Goal: Task Accomplishment & Management: Use online tool/utility

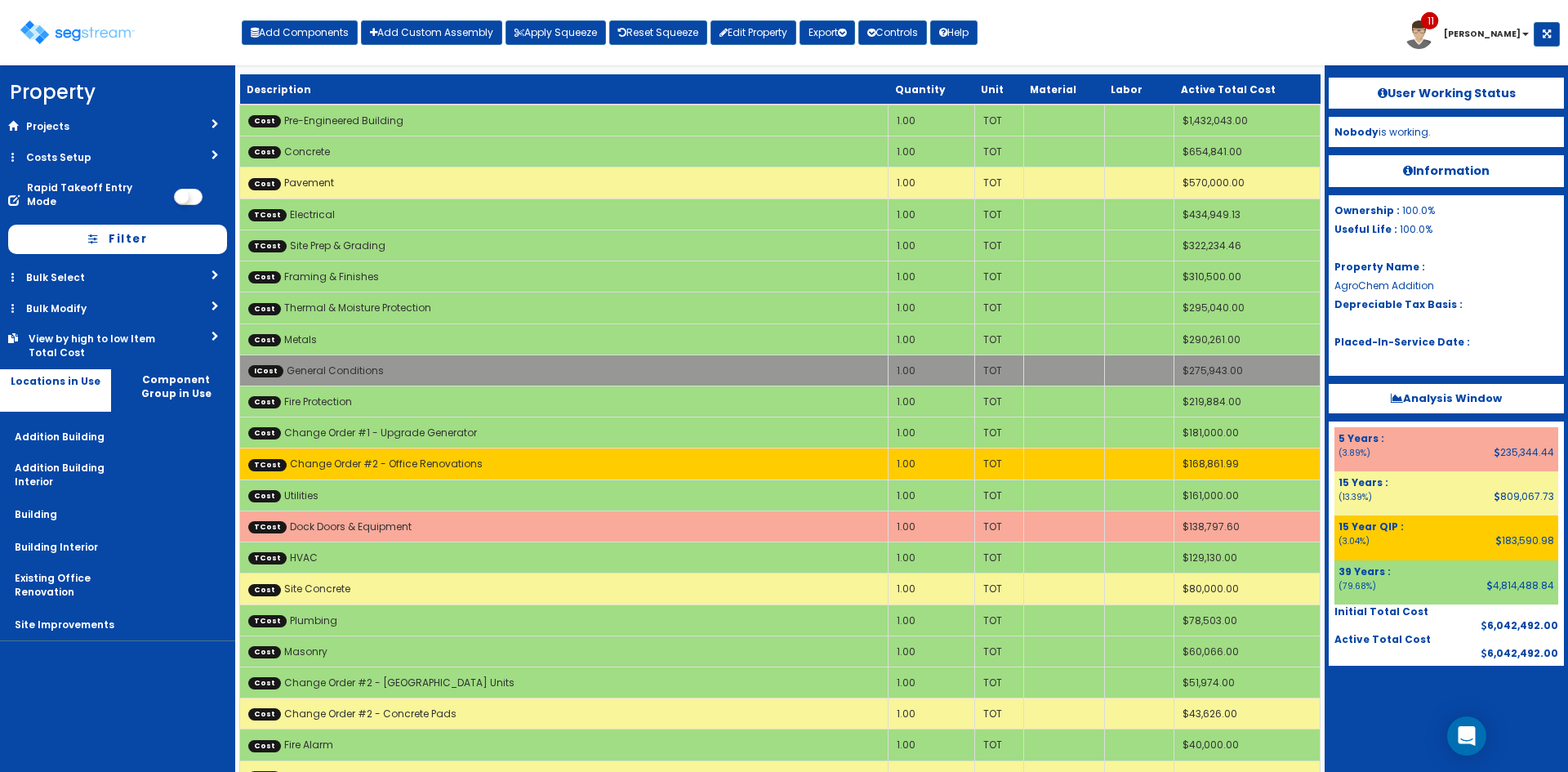
click at [1081, 40] on div "Toggle navigation Add Components Add Custom Assembly Apply Squeeze Reset Squeez…" at bounding box center [784, 39] width 1552 height 53
click at [1333, 35] on div "Toggle navigation Add Components Add Custom Assembly Apply Squeeze Reset Squeez…" at bounding box center [784, 39] width 1552 height 53
click at [1039, 32] on div "Toggle navigation Add Components Add Custom Assembly Apply Squeeze Reset Squeez…" at bounding box center [784, 39] width 1552 height 53
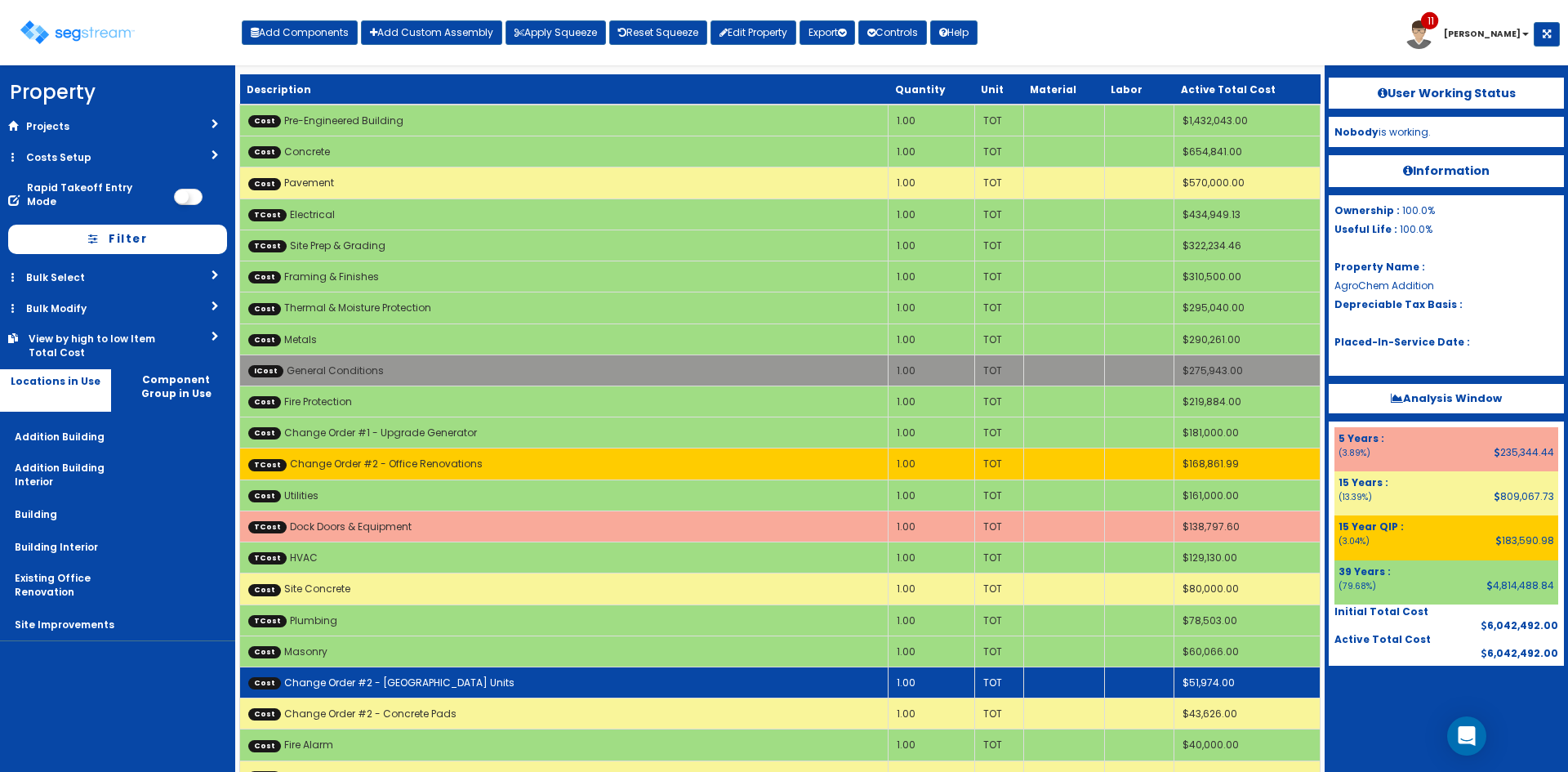
click at [475, 678] on td "Cost Change Order #2 - [GEOGRAPHIC_DATA] Units" at bounding box center [564, 682] width 648 height 31
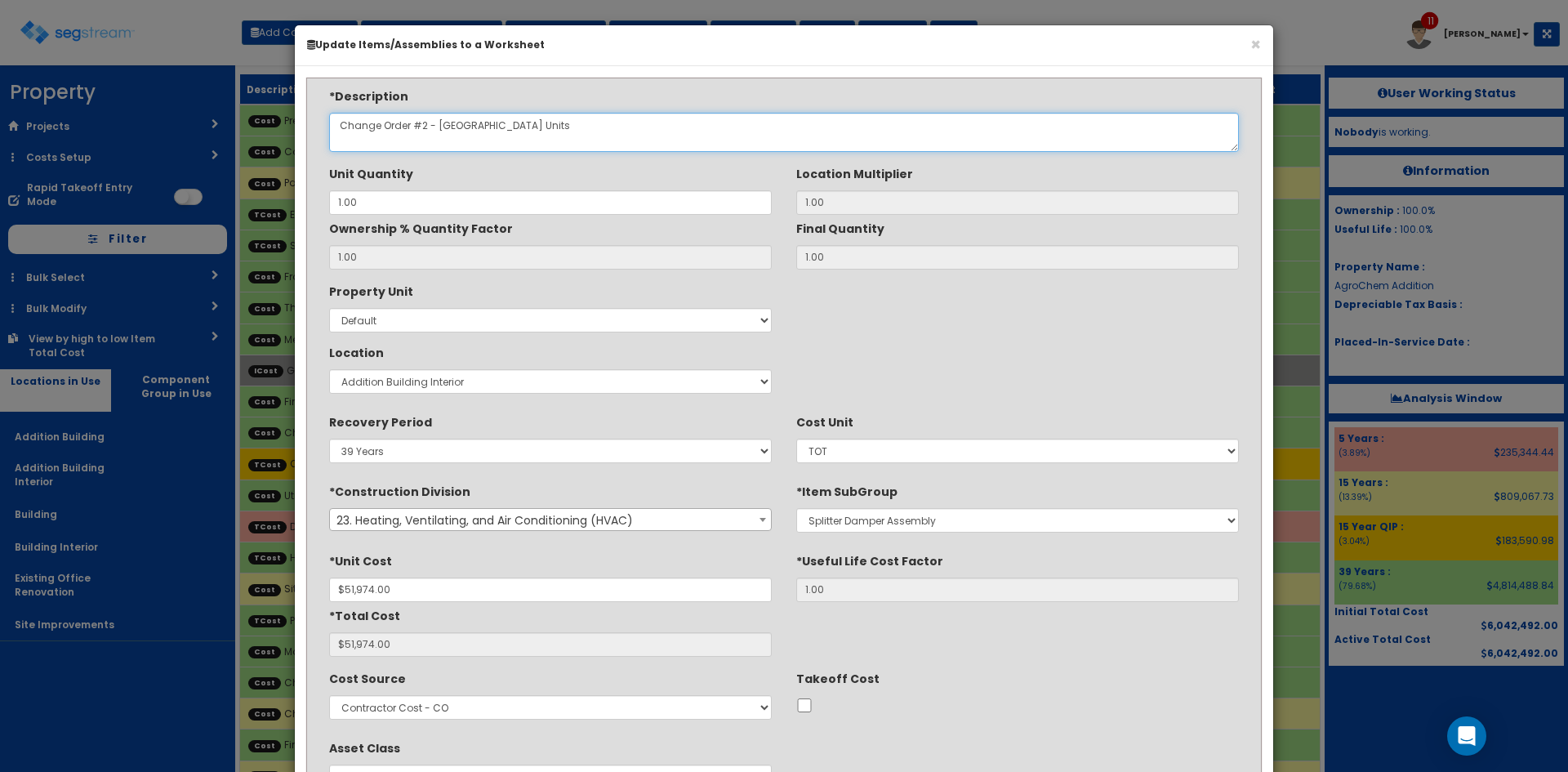
click at [584, 137] on textarea "Change Order #2 - [GEOGRAPHIC_DATA] Units" at bounding box center [784, 132] width 910 height 39
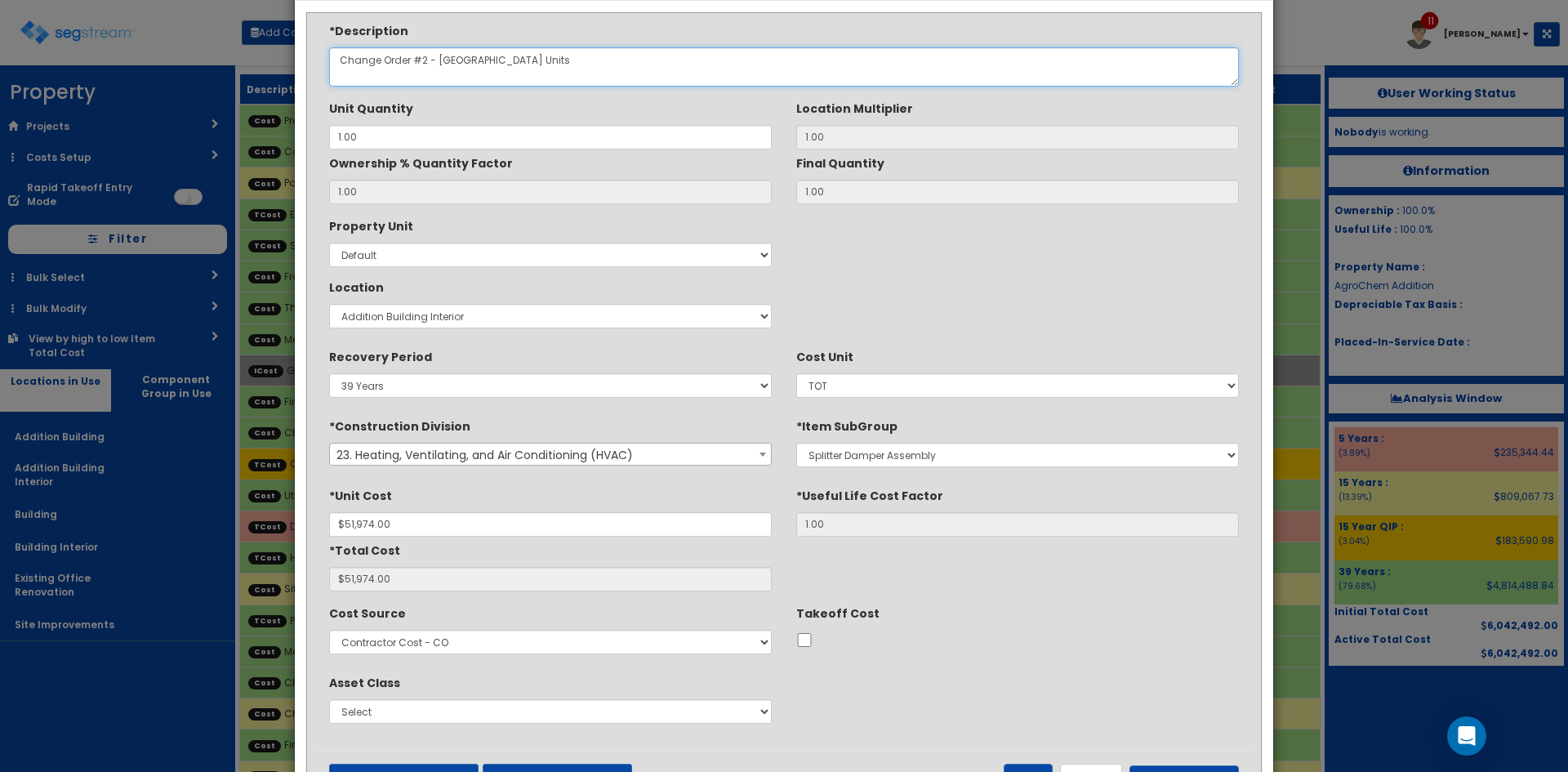
scroll to position [136, 0]
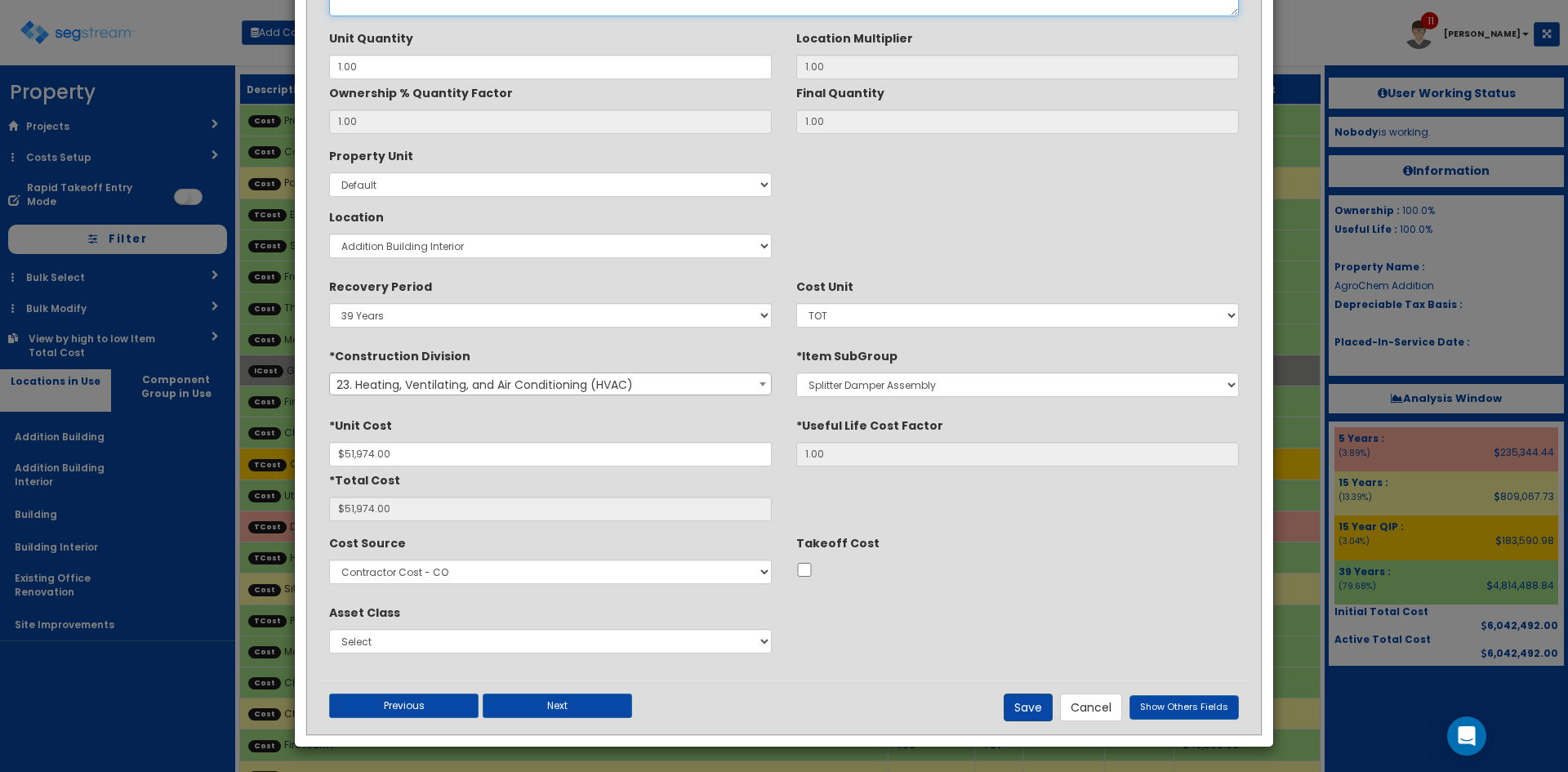
type textarea "Change Order #2 - [GEOGRAPHIC_DATA] Units"
click at [1025, 701] on button "Save" at bounding box center [1029, 707] width 49 height 28
click at [1369, 722] on div at bounding box center [1446, 707] width 235 height 82
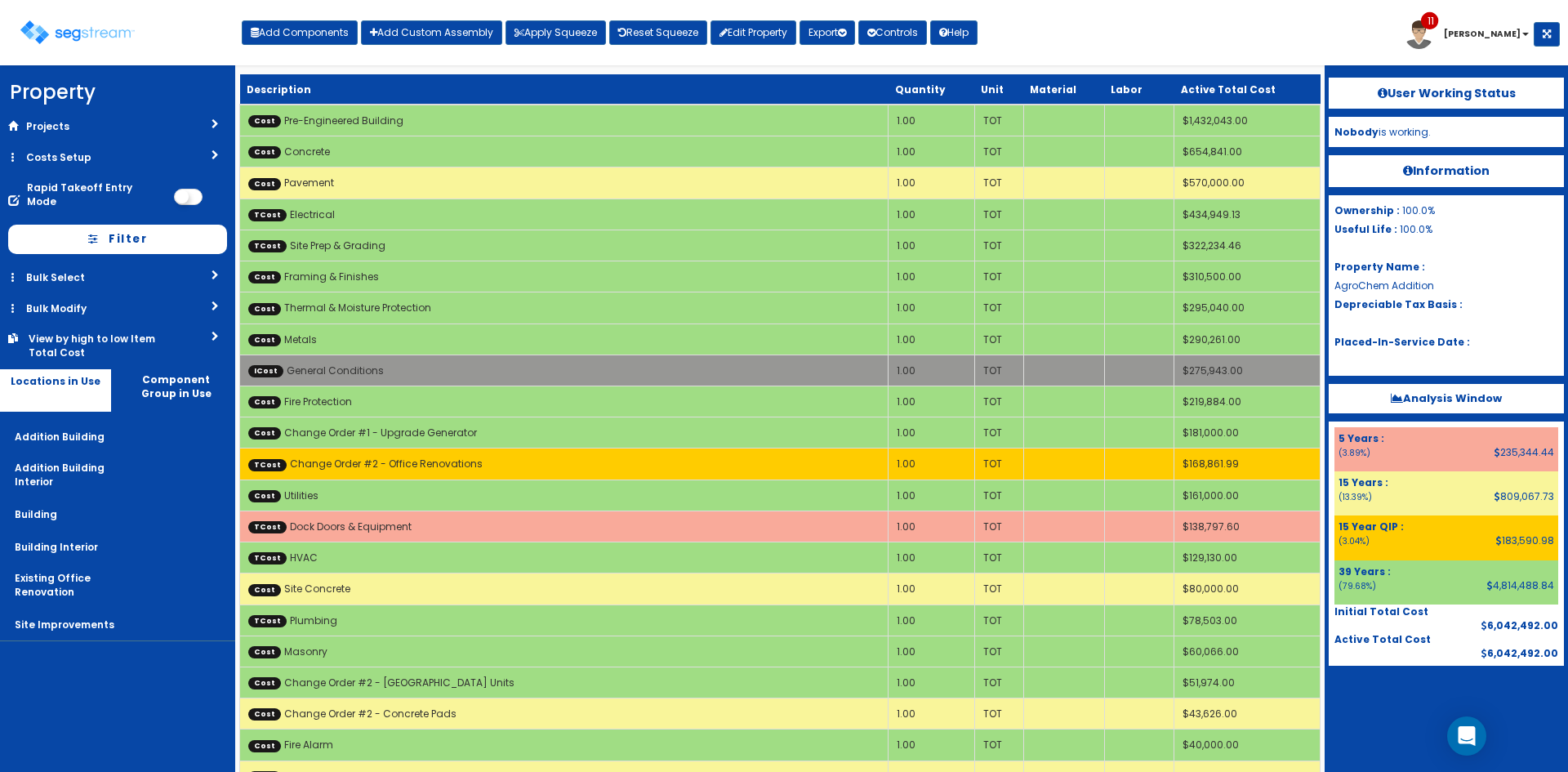
click at [1149, 34] on div "Toggle navigation Add Components Add Custom Assembly Apply Squeeze Reset Squeez…" at bounding box center [784, 39] width 1552 height 53
click at [1043, 27] on div "Toggle navigation Add Components Add Custom Assembly Apply Squeeze Reset Squeez…" at bounding box center [784, 39] width 1552 height 53
click at [1041, 29] on div "Toggle navigation Add Components Add Custom Assembly Apply Squeeze Reset Squeez…" at bounding box center [784, 39] width 1552 height 53
